Goal: Task Accomplishment & Management: Manage account settings

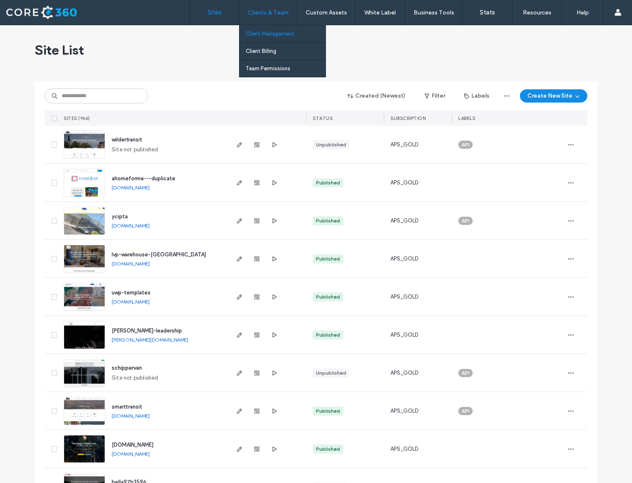
click at [265, 36] on label "Client Management" at bounding box center [270, 34] width 48 height 6
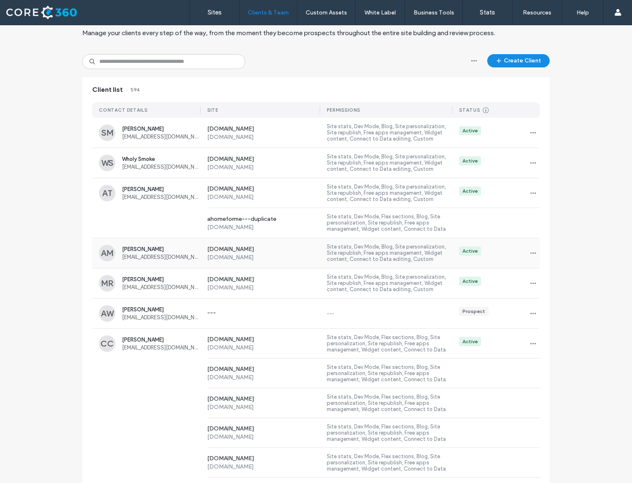
scroll to position [31, 0]
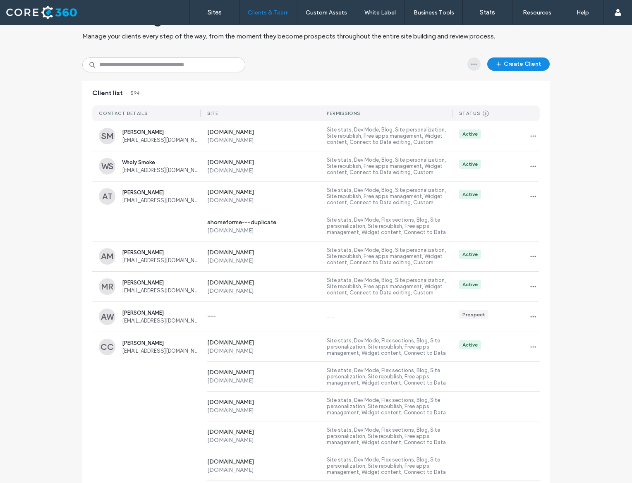
click at [472, 65] on icon "button" at bounding box center [473, 64] width 7 height 7
click at [486, 83] on span "Export to CSV" at bounding box center [498, 85] width 34 height 8
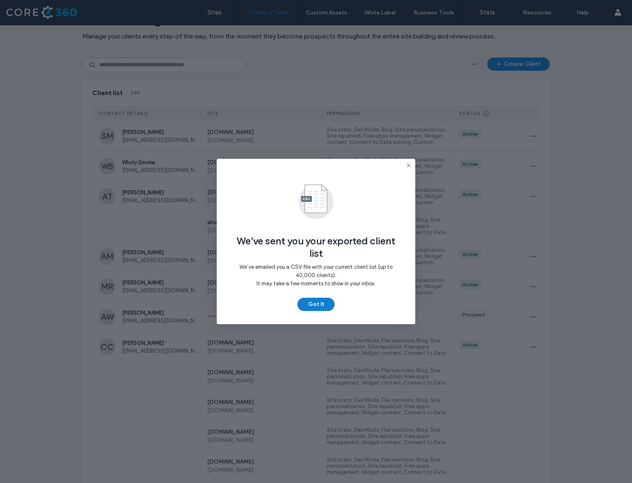
click at [316, 305] on button "Got It" at bounding box center [315, 304] width 37 height 13
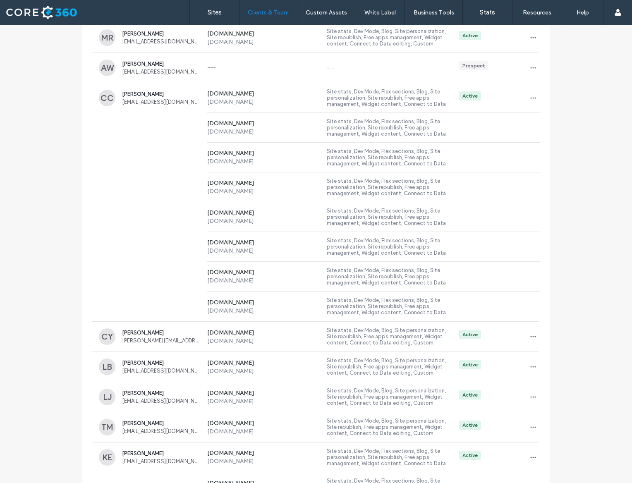
scroll to position [0, 0]
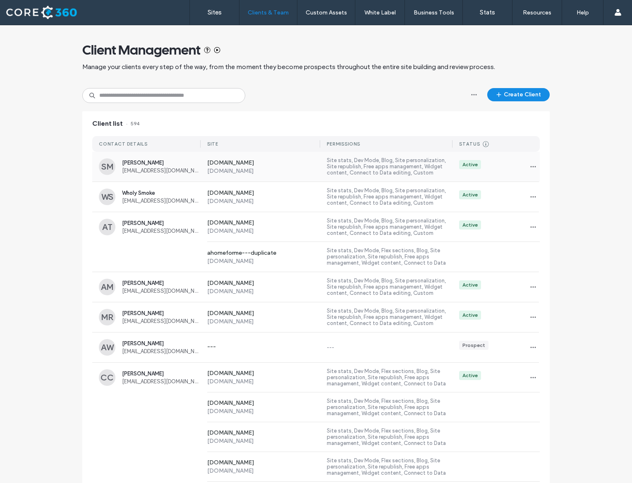
click at [128, 166] on div "[PERSON_NAME] [PERSON_NAME][EMAIL_ADDRESS][DOMAIN_NAME]" at bounding box center [161, 167] width 79 height 14
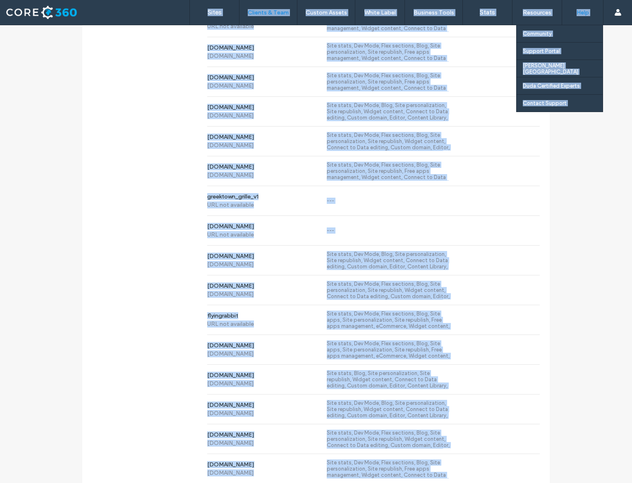
scroll to position [10817, 0]
